Goal: Complete application form

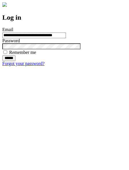
type input "**********"
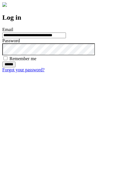
click at [15, 67] on input "******" at bounding box center [8, 65] width 13 height 6
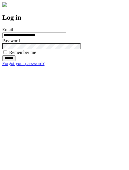
type input "**********"
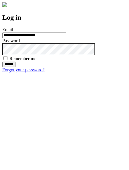
click at [15, 67] on input "******" at bounding box center [8, 65] width 13 height 6
